Goal: Task Accomplishment & Management: Manage account settings

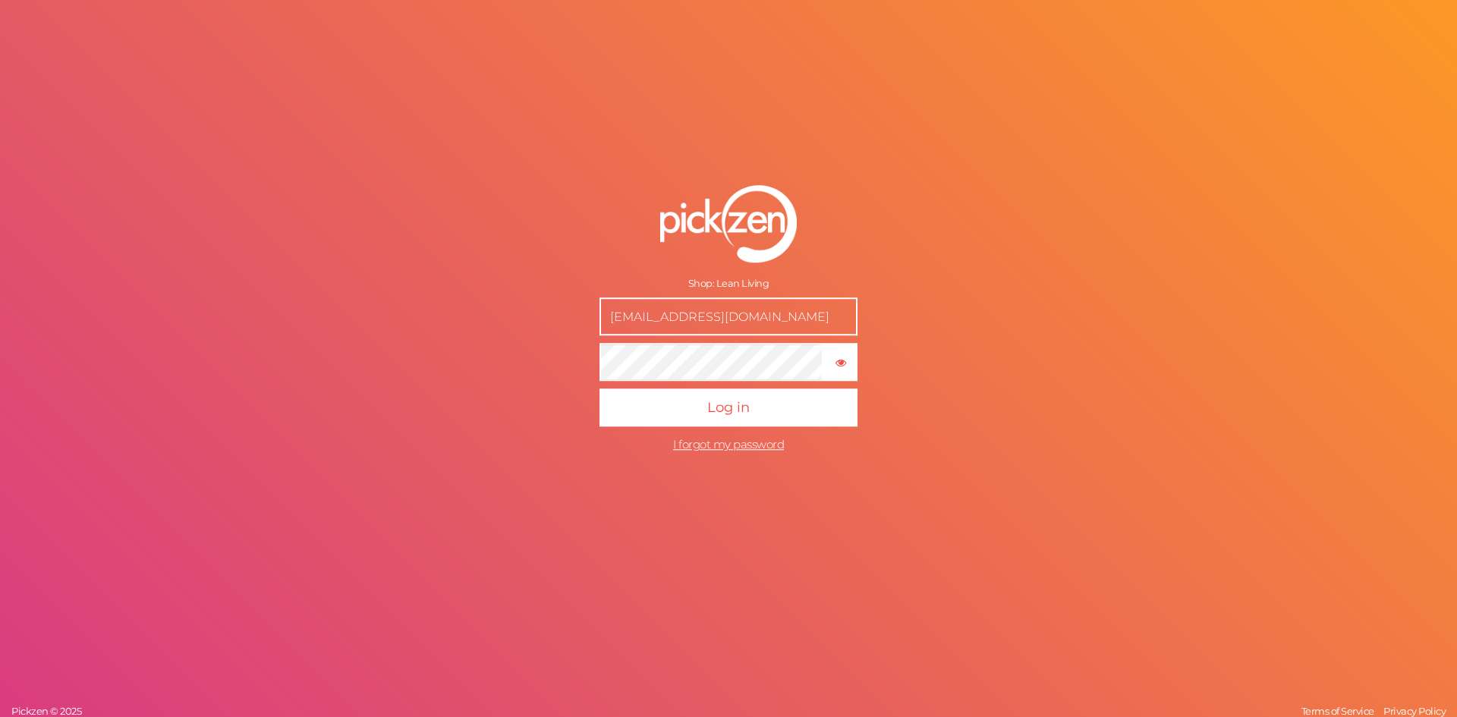
click at [599, 388] on button "Log in" at bounding box center [728, 407] width 258 height 38
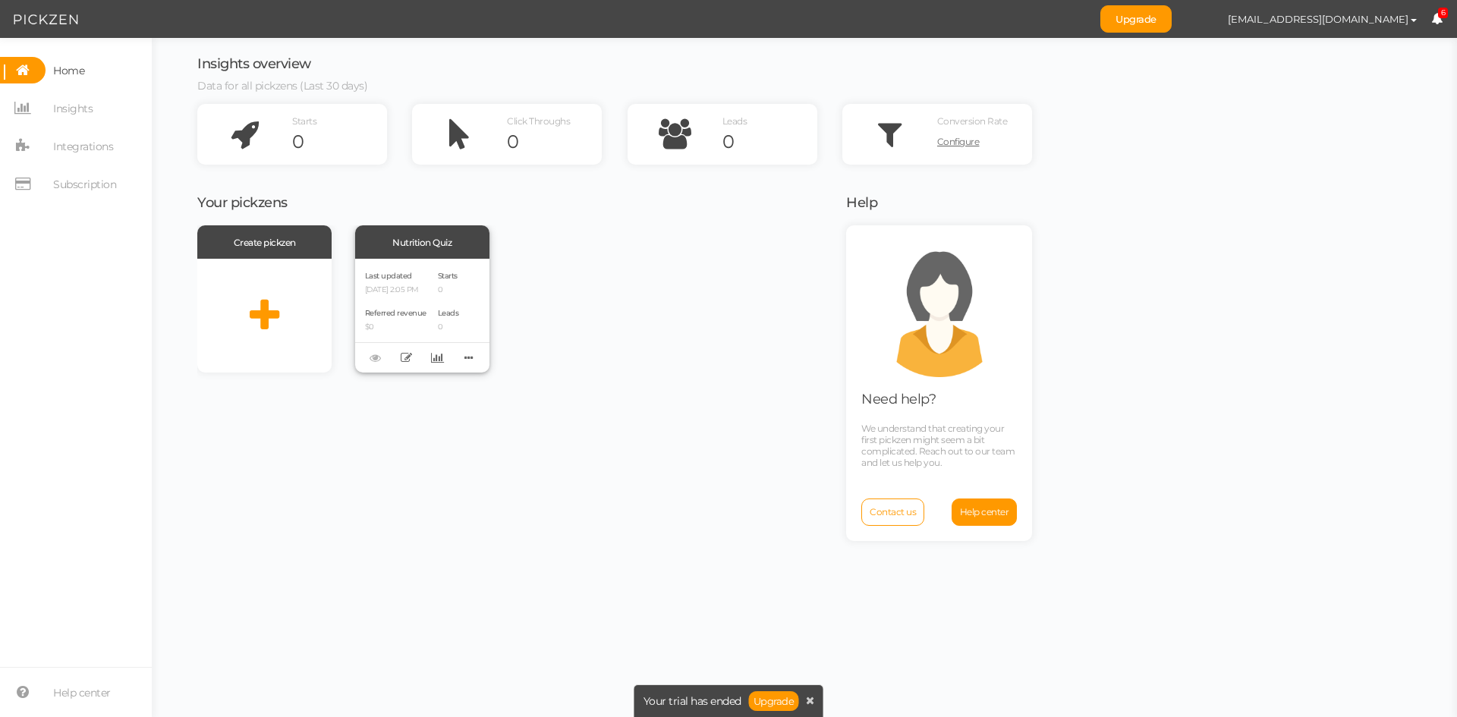
click at [404, 291] on p "08/28/2025 2:05 PM" at bounding box center [395, 290] width 61 height 10
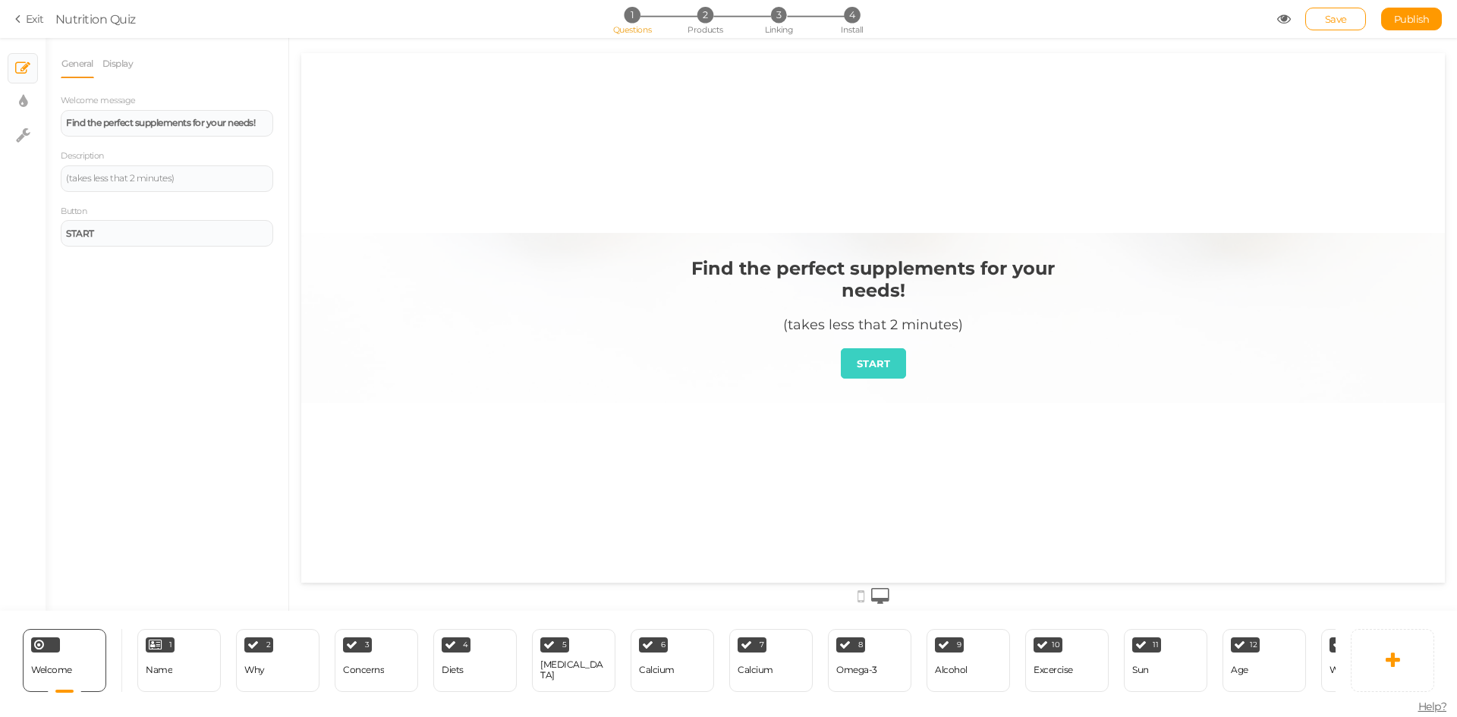
click at [100, 43] on div "General Display Welcome message Find the perfect supplements for your needs! De…" at bounding box center [167, 324] width 243 height 573
click at [117, 64] on link "Display" at bounding box center [118, 63] width 33 height 29
click at [84, 70] on link "General" at bounding box center [77, 63] width 33 height 29
click at [149, 668] on div "Name" at bounding box center [159, 670] width 27 height 11
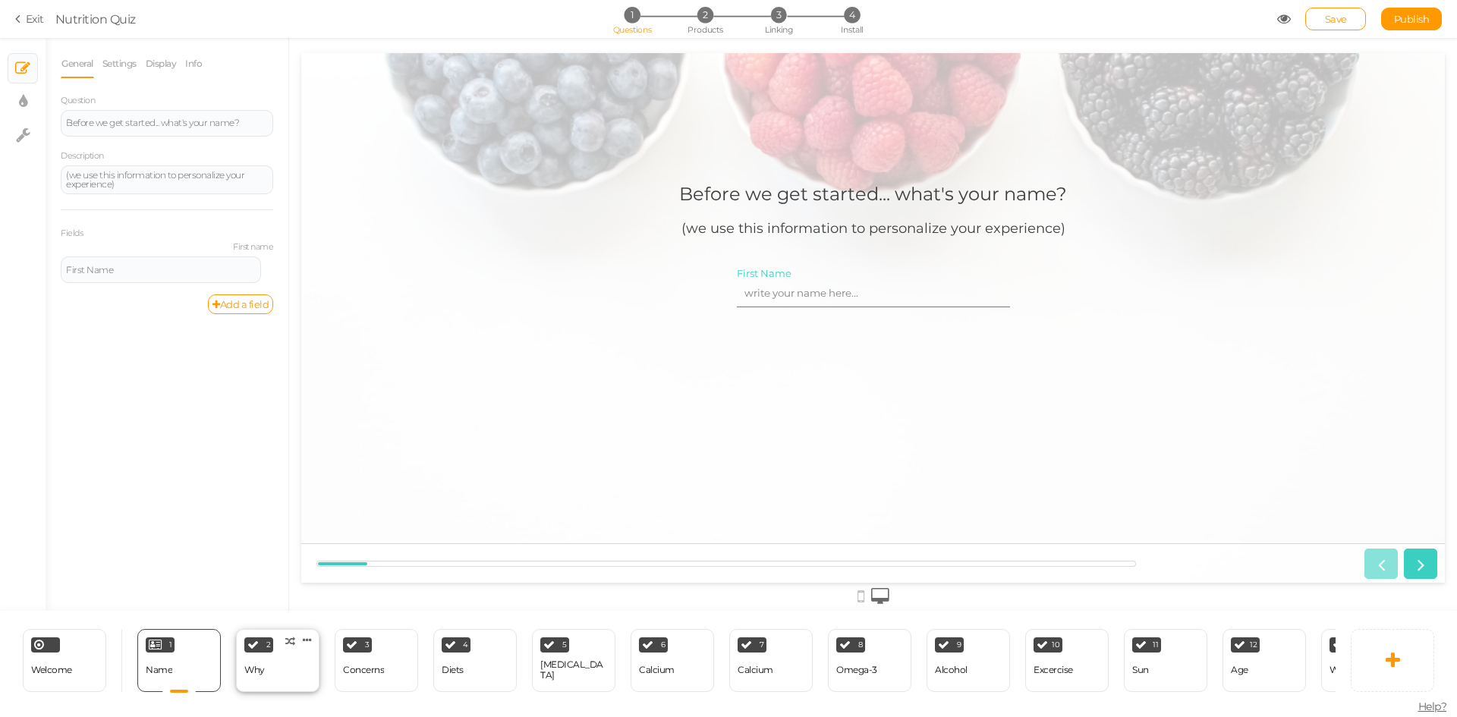
click at [258, 665] on div "Why" at bounding box center [254, 670] width 20 height 11
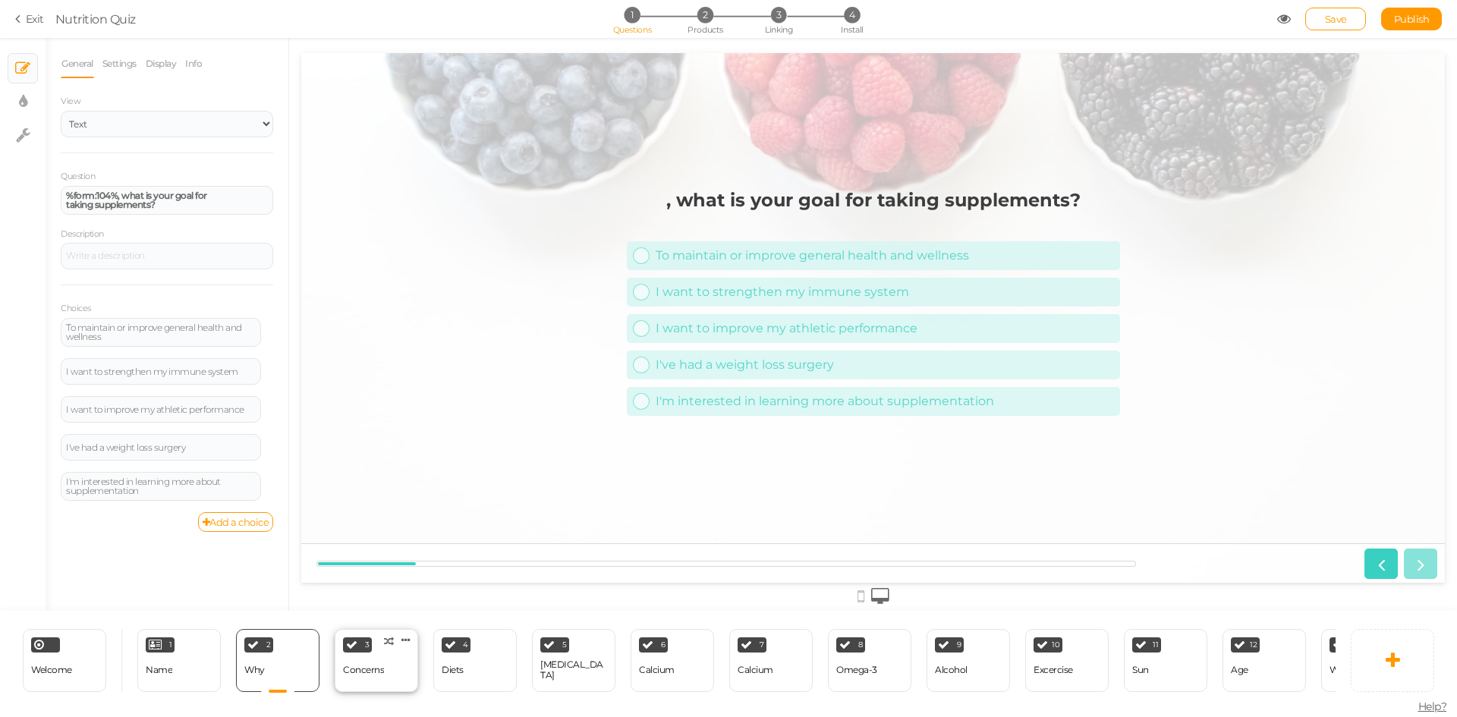
click at [373, 665] on div "Concerns" at bounding box center [363, 670] width 41 height 11
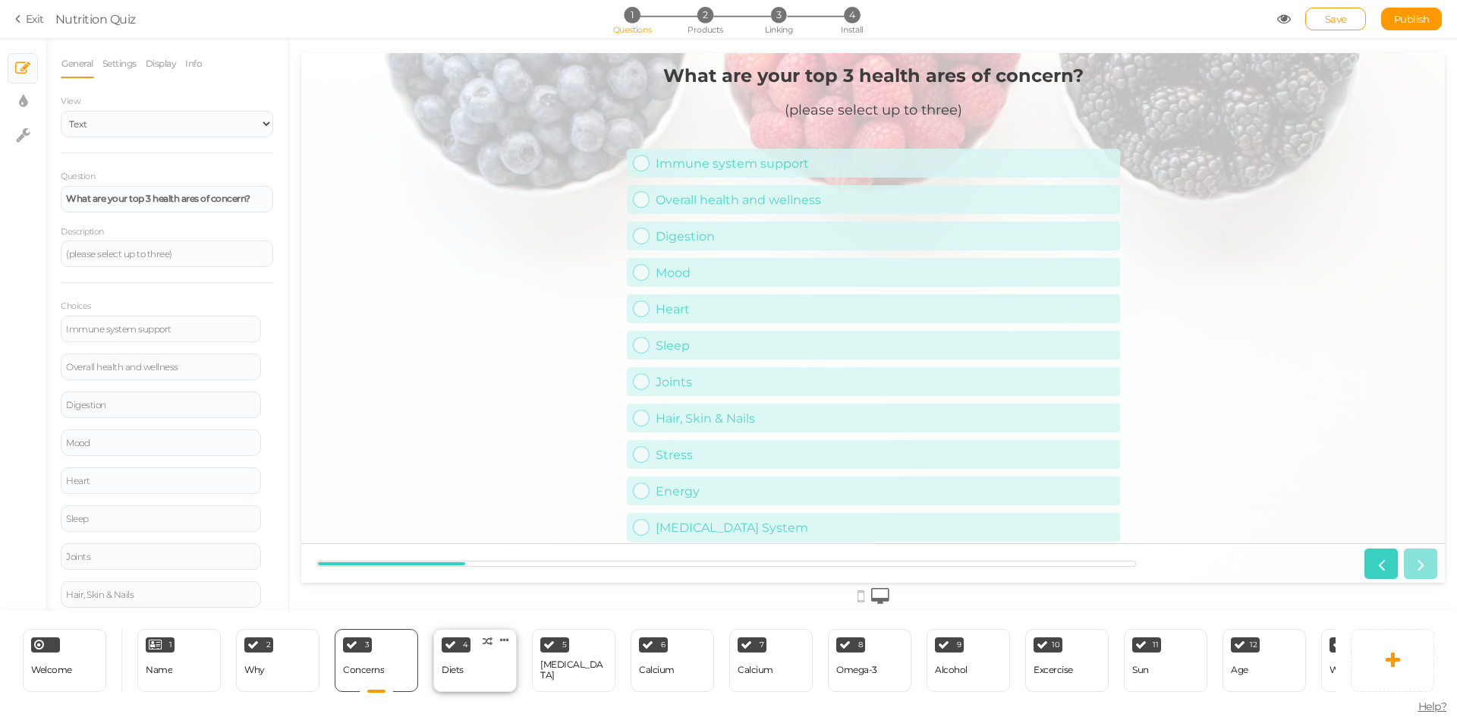
click at [467, 661] on div "4 Diets × Define the conditions to show this slide. Clone Change type Delete" at bounding box center [474, 660] width 83 height 63
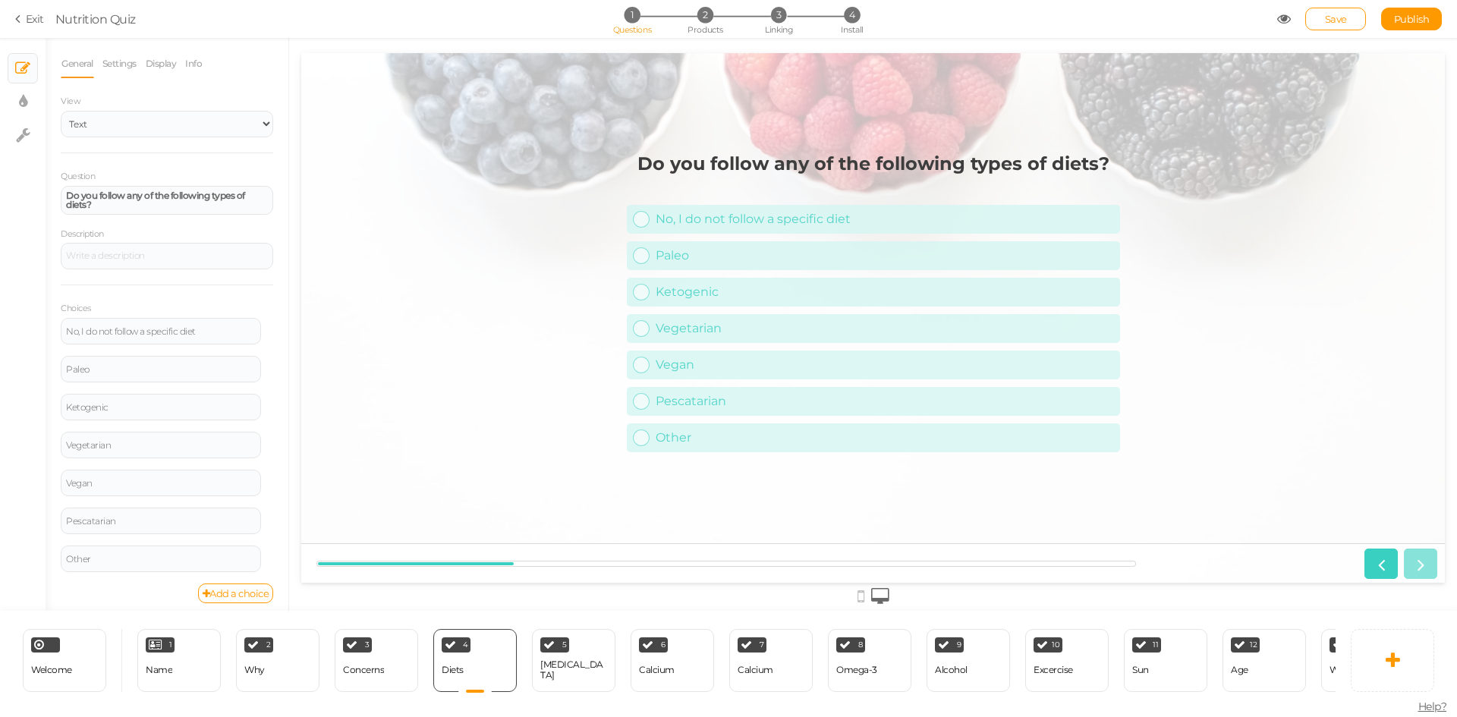
click at [30, 15] on link "Exit" at bounding box center [29, 18] width 29 height 15
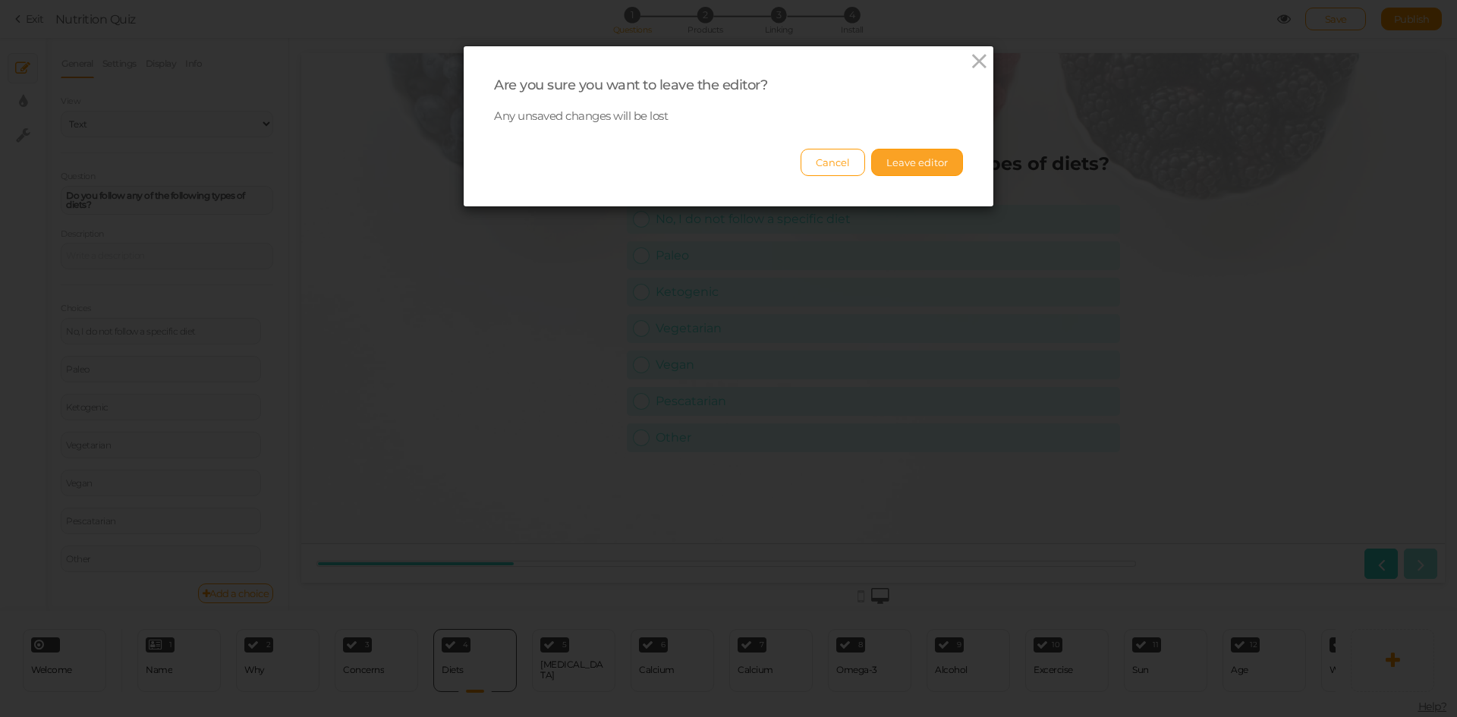
click at [908, 159] on button "Leave editor" at bounding box center [917, 162] width 92 height 27
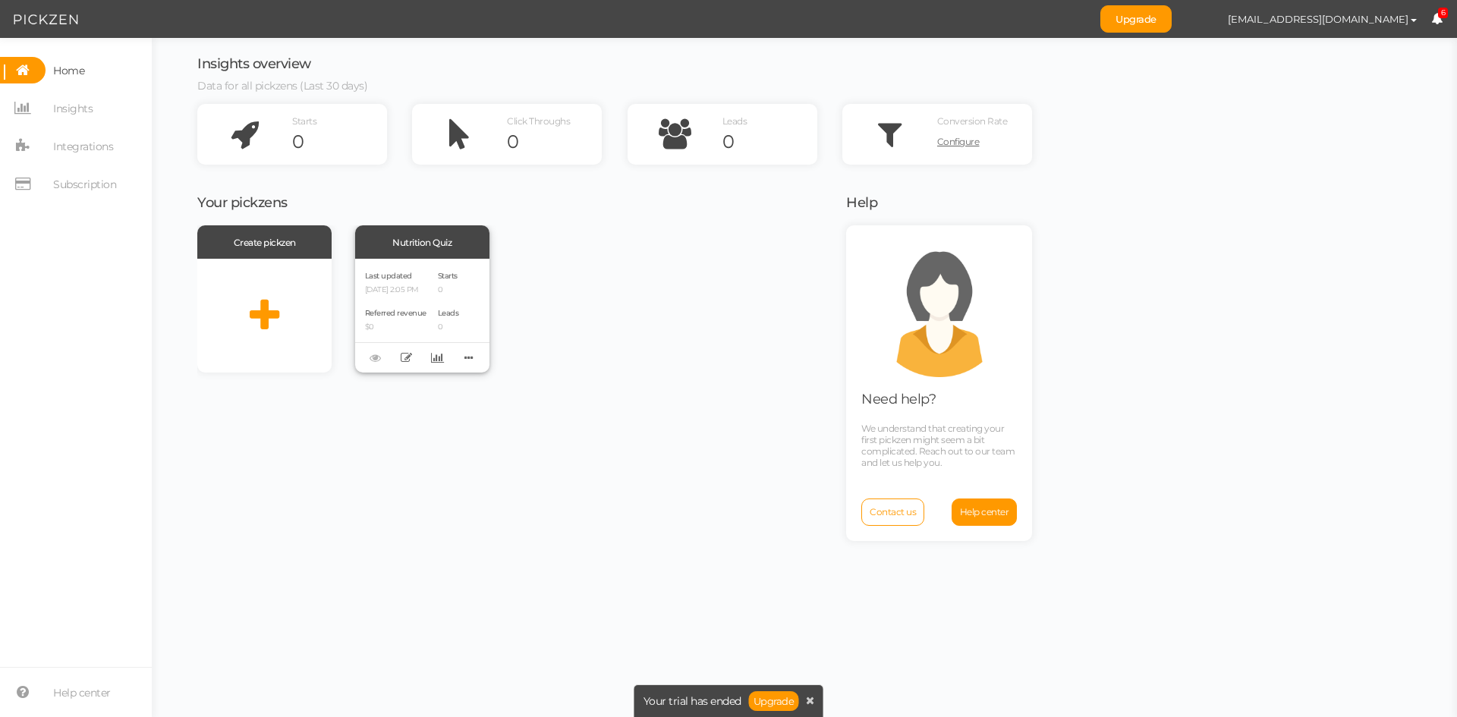
click at [372, 361] on div "Delete Clone Recover version" at bounding box center [422, 357] width 134 height 30
click at [444, 288] on p "0" at bounding box center [448, 290] width 21 height 10
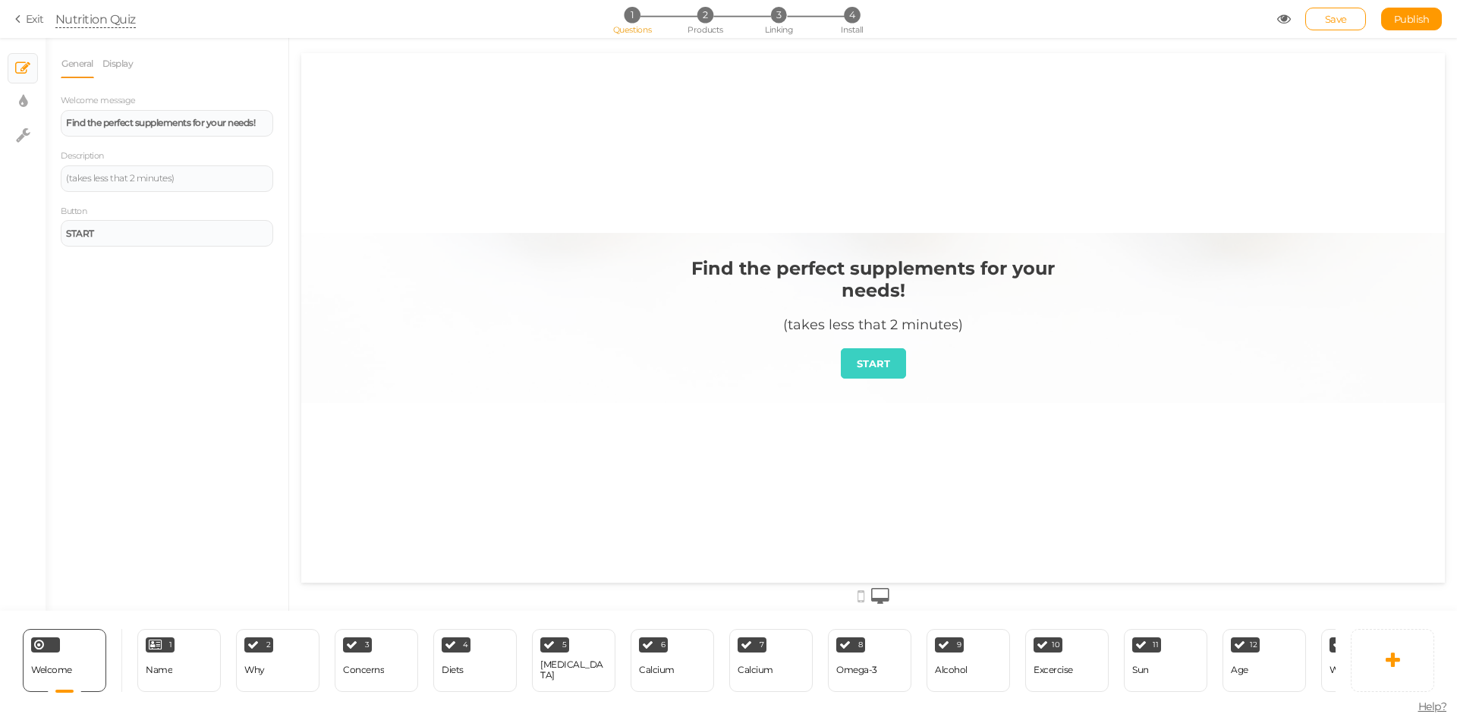
click at [118, 17] on div "Nutrition Quiz" at bounding box center [95, 19] width 80 height 18
click at [18, 27] on section "Exit Nutrition Quiz 1 Questions 2 Products 3 Linking 4 Install Save Publish" at bounding box center [728, 19] width 1457 height 38
click at [18, 17] on icon at bounding box center [20, 19] width 11 height 14
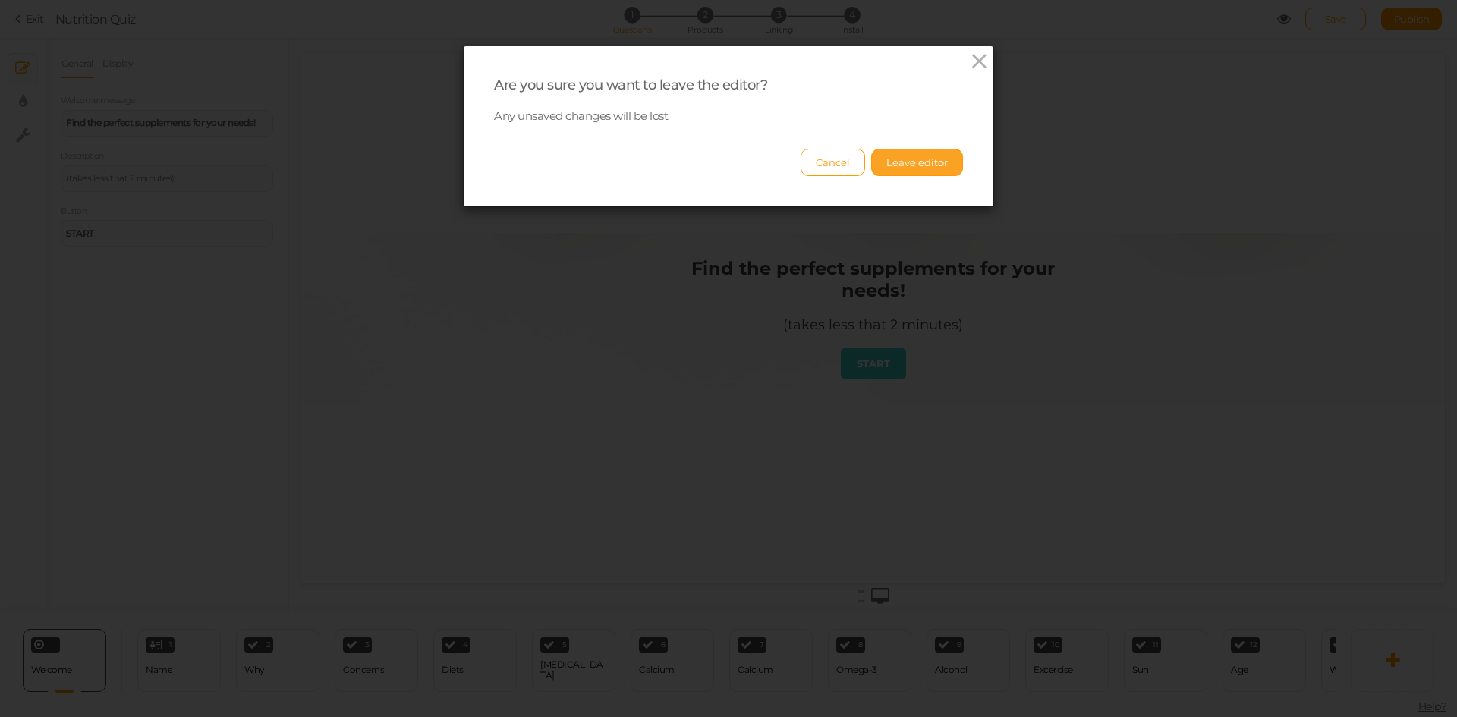
click at [914, 176] on button "Leave editor" at bounding box center [917, 162] width 92 height 27
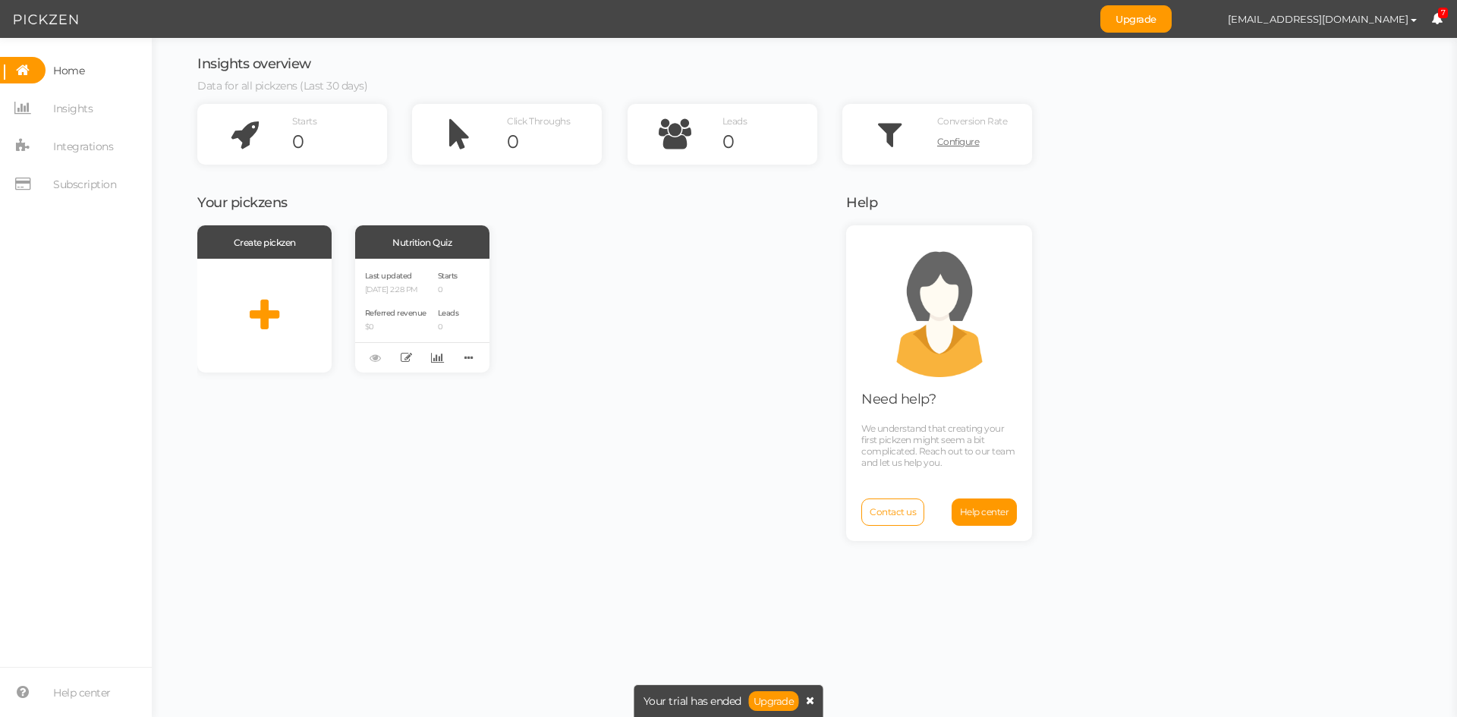
click at [809, 704] on icon at bounding box center [810, 700] width 8 height 11
click at [77, 142] on span "Integrations" at bounding box center [83, 146] width 60 height 24
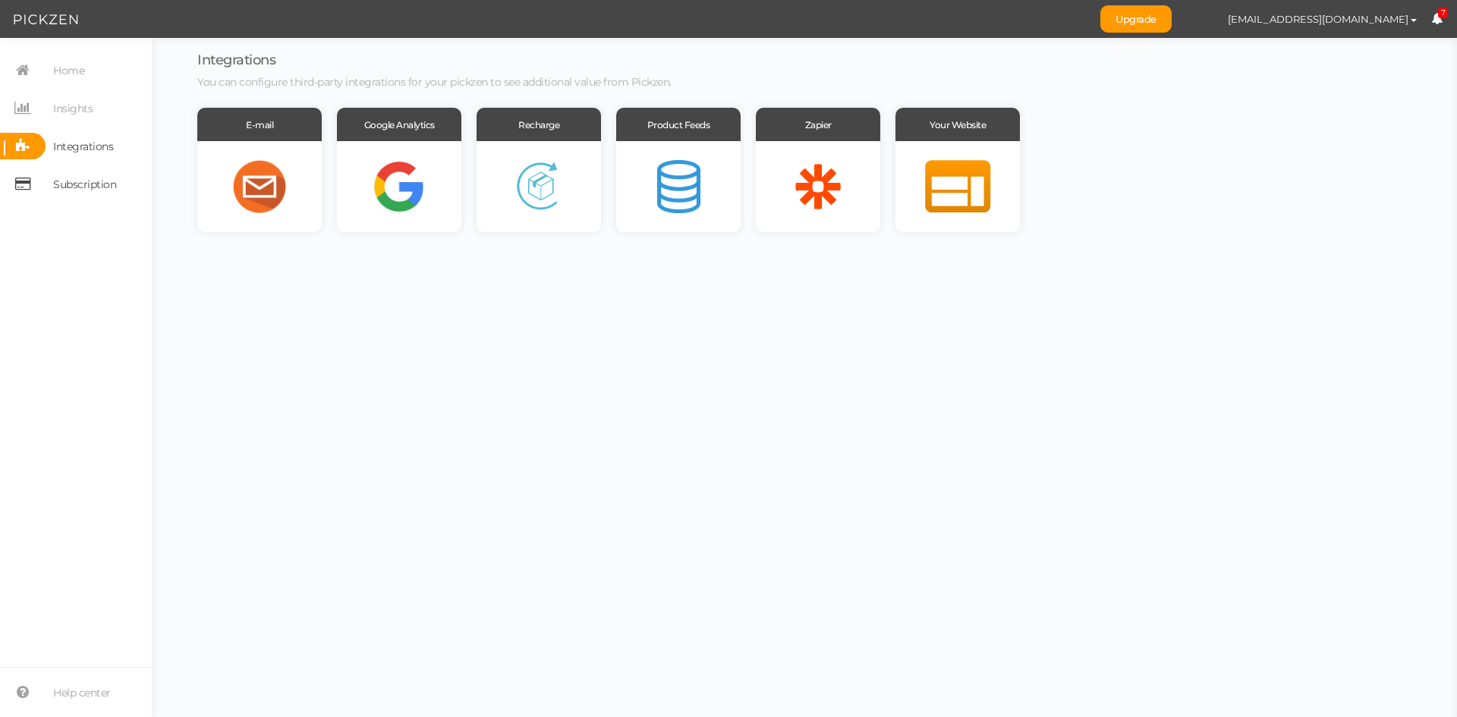
click at [83, 173] on span "Subscription" at bounding box center [84, 184] width 63 height 24
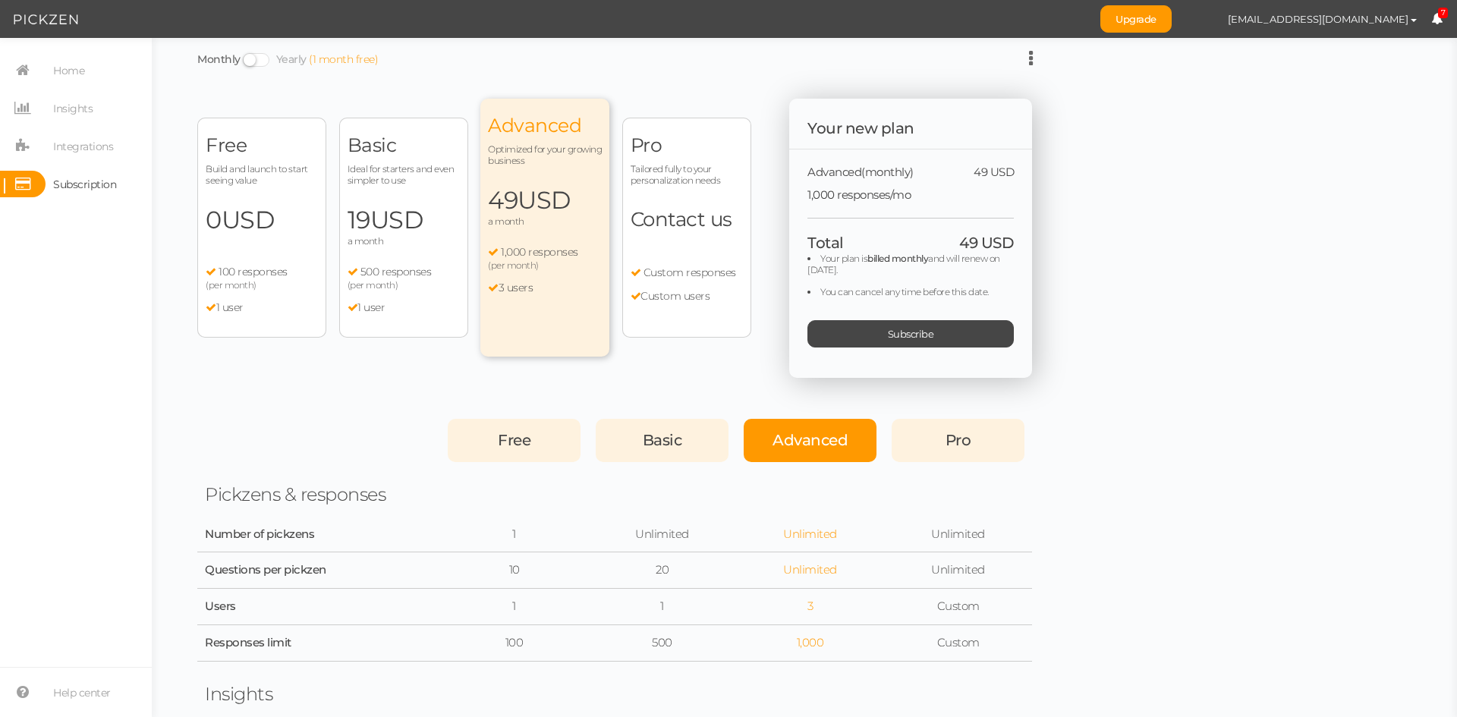
click at [372, 373] on div "Free Build and launch to start seeing value 0 USD a month 100 responses (per mo…" at bounding box center [493, 238] width 592 height 279
